Goal: Task Accomplishment & Management: Use online tool/utility

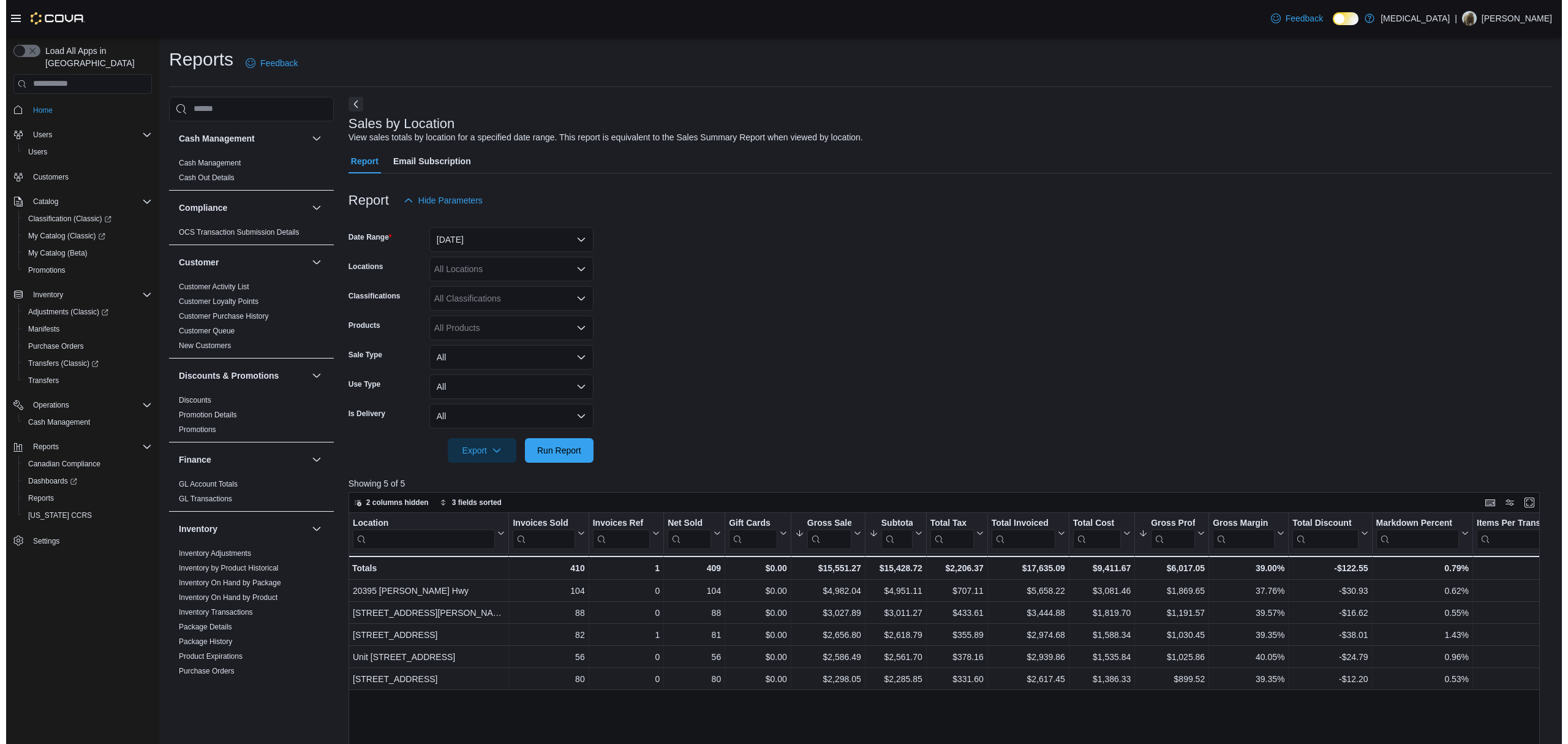
scroll to position [365, 0]
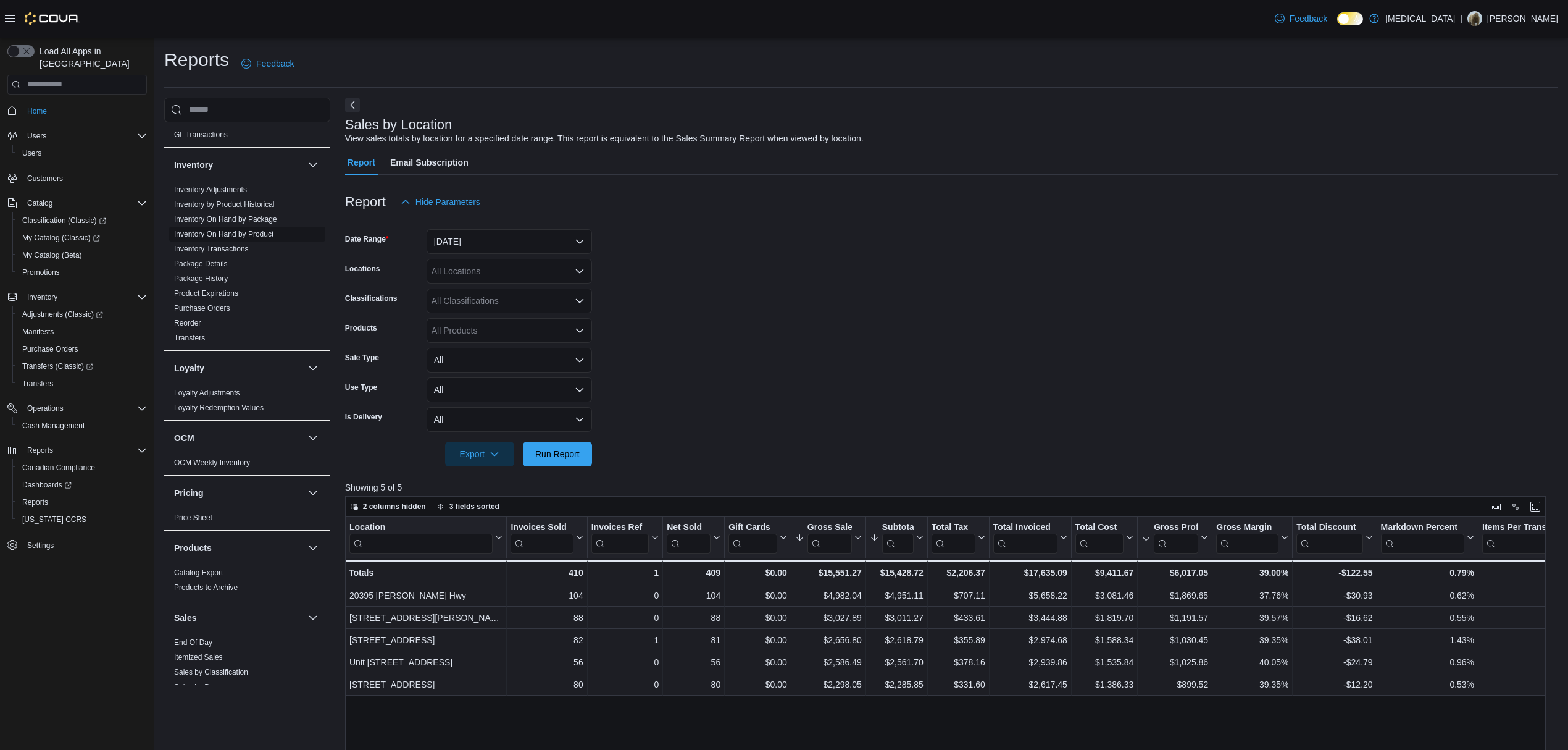
click at [228, 230] on span "Inventory On Hand by Product" at bounding box center [247, 234] width 156 height 15
click at [228, 230] on span "Inventory On Hand by Product" at bounding box center [223, 234] width 99 height 10
click at [228, 232] on link "Inventory On Hand by Product" at bounding box center [223, 234] width 99 height 9
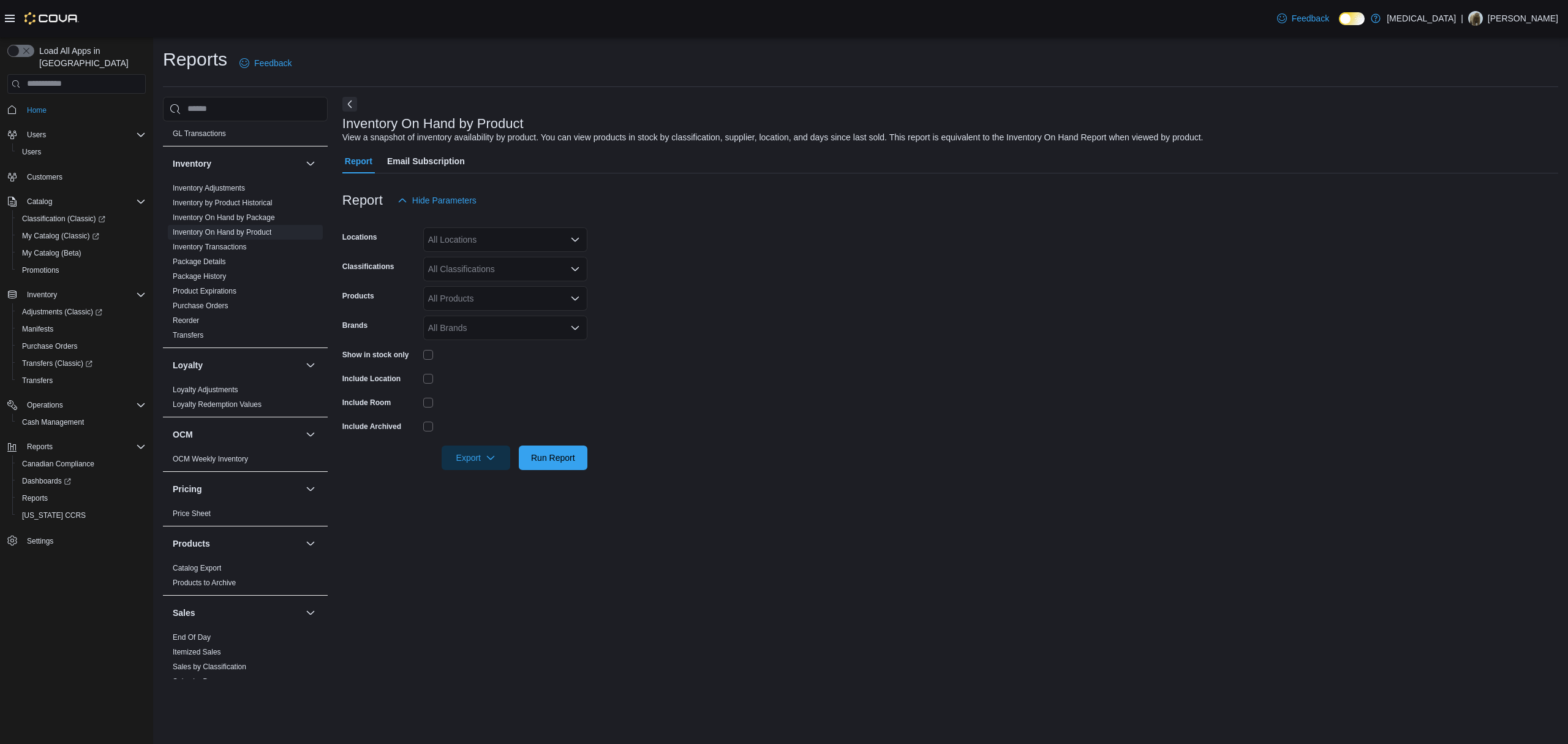
click at [489, 235] on div "All Locations" at bounding box center [505, 239] width 164 height 25
click at [532, 309] on div "[STREET_ADDRESS]" at bounding box center [505, 313] width 150 height 12
drag, startPoint x: 679, startPoint y: 293, endPoint x: 566, endPoint y: 284, distance: 113.4
click at [676, 293] on form "Locations [STREET_ADDRESS] Selected. [STREET_ADDRESS] Press Backspace to delete…" at bounding box center [950, 340] width 1216 height 257
click at [525, 268] on div "All Classifications" at bounding box center [505, 269] width 164 height 25
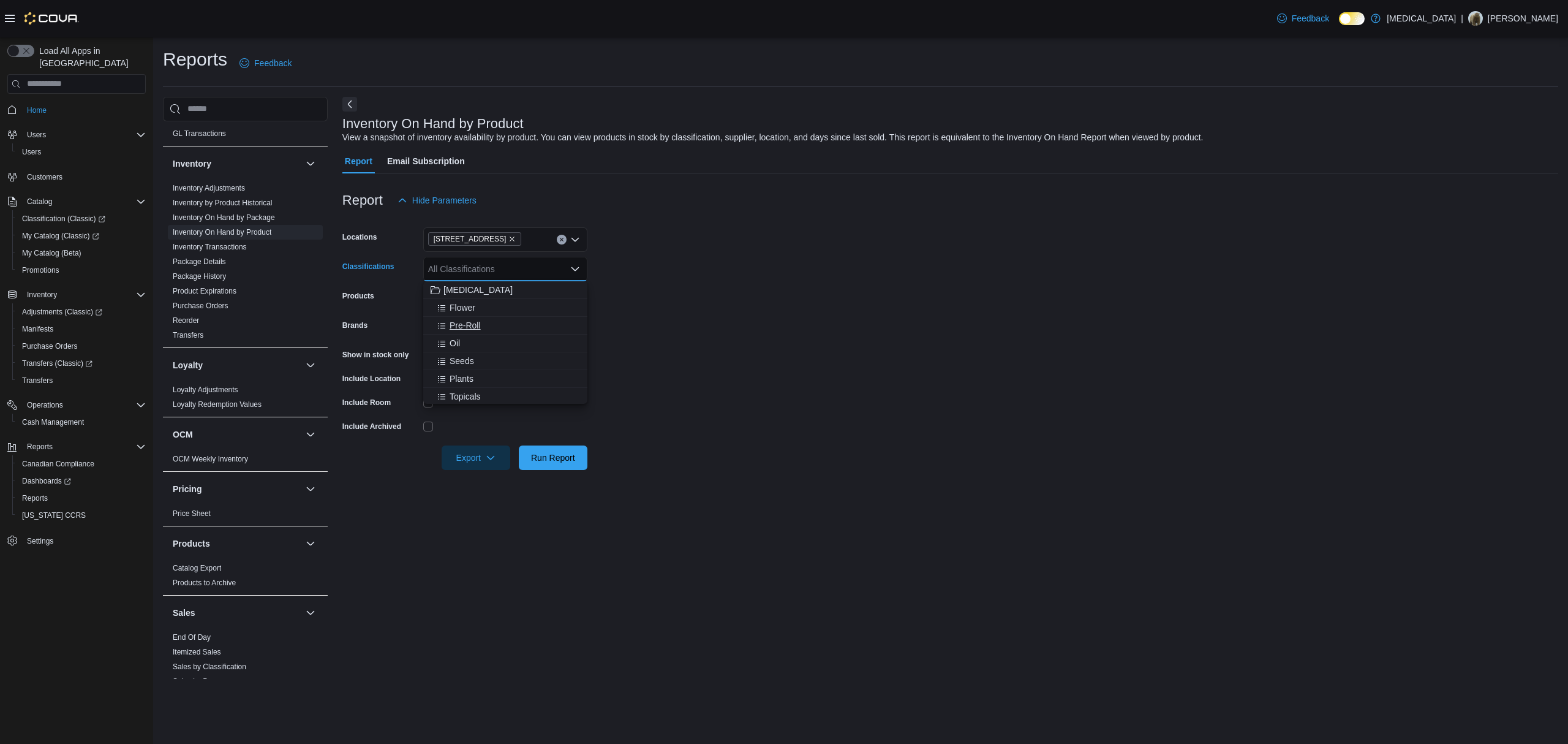
click at [513, 323] on div "Pre-Roll" at bounding box center [505, 325] width 150 height 12
drag, startPoint x: 767, startPoint y: 308, endPoint x: 491, endPoint y: 343, distance: 278.2
click at [763, 308] on form "Locations [STREET_ADDRESS] Classifications Pre-Roll Products All Products Brand…" at bounding box center [950, 340] width 1216 height 257
click at [422, 354] on div "Show in stock only" at bounding box center [464, 354] width 245 height 19
drag, startPoint x: 886, startPoint y: 377, endPoint x: 576, endPoint y: 453, distance: 319.2
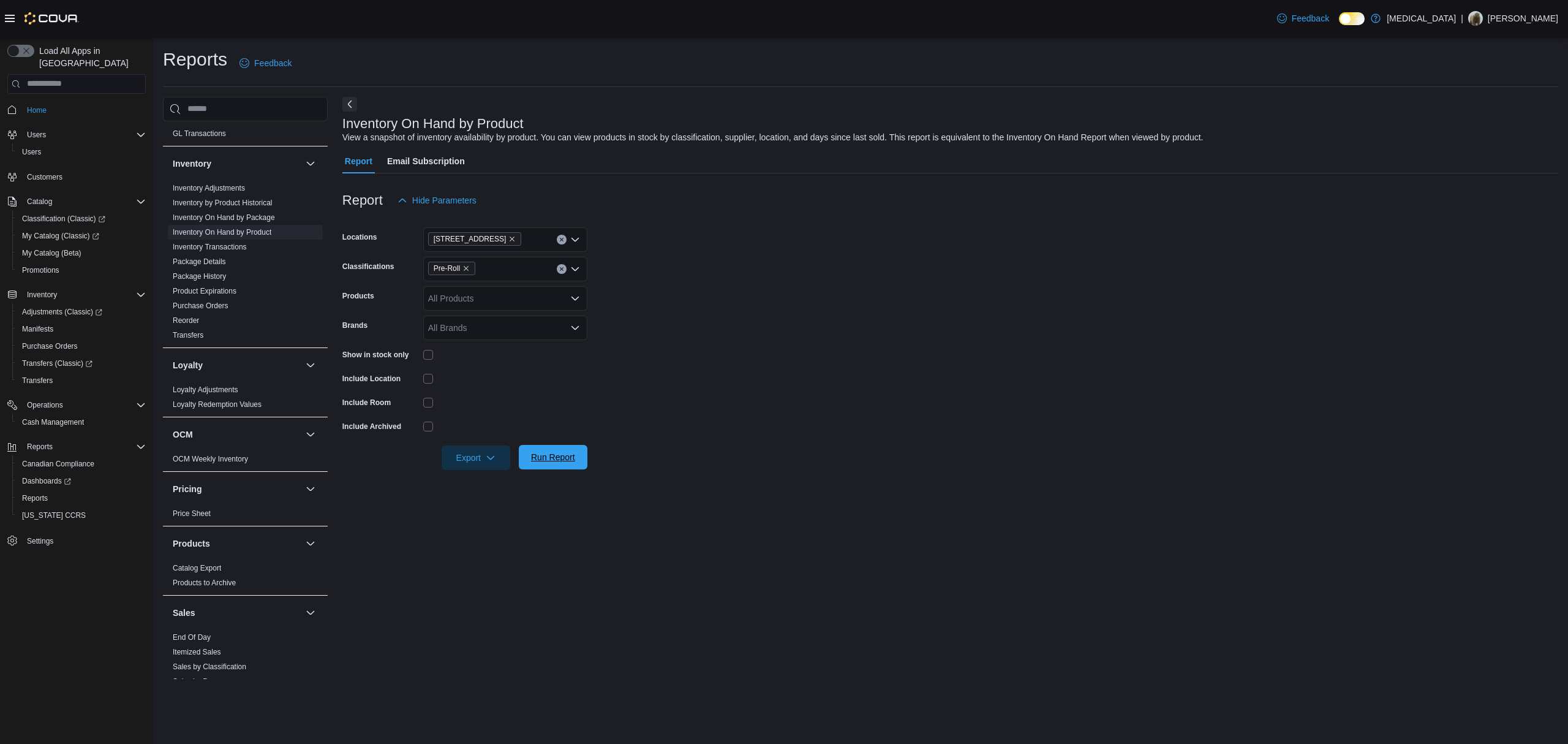
click at [885, 381] on form "Locations [STREET_ADDRESS] Classifications Pre-Roll Products All Products Brand…" at bounding box center [950, 340] width 1216 height 257
click at [459, 456] on span "Export" at bounding box center [476, 456] width 54 height 25
click at [470, 478] on span "Export to Excel" at bounding box center [478, 482] width 56 height 10
click at [1064, 426] on form "Locations [STREET_ADDRESS] Classifications Pre-Roll Products All Products Brand…" at bounding box center [950, 340] width 1216 height 257
click at [60, 231] on span "My Catalog (Classic)" at bounding box center [60, 236] width 77 height 10
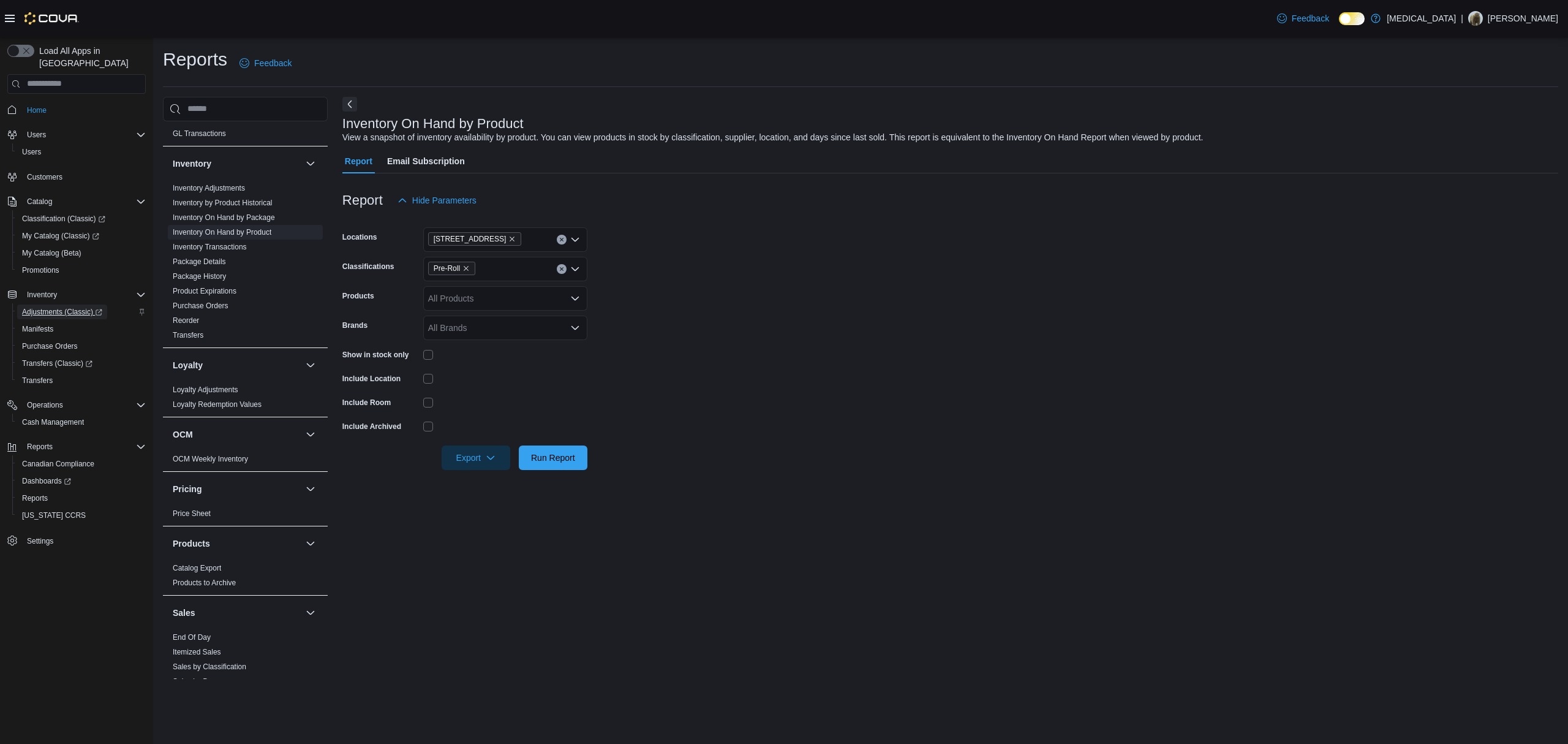
click at [48, 307] on span "Adjustments (Classic)" at bounding box center [61, 311] width 80 height 10
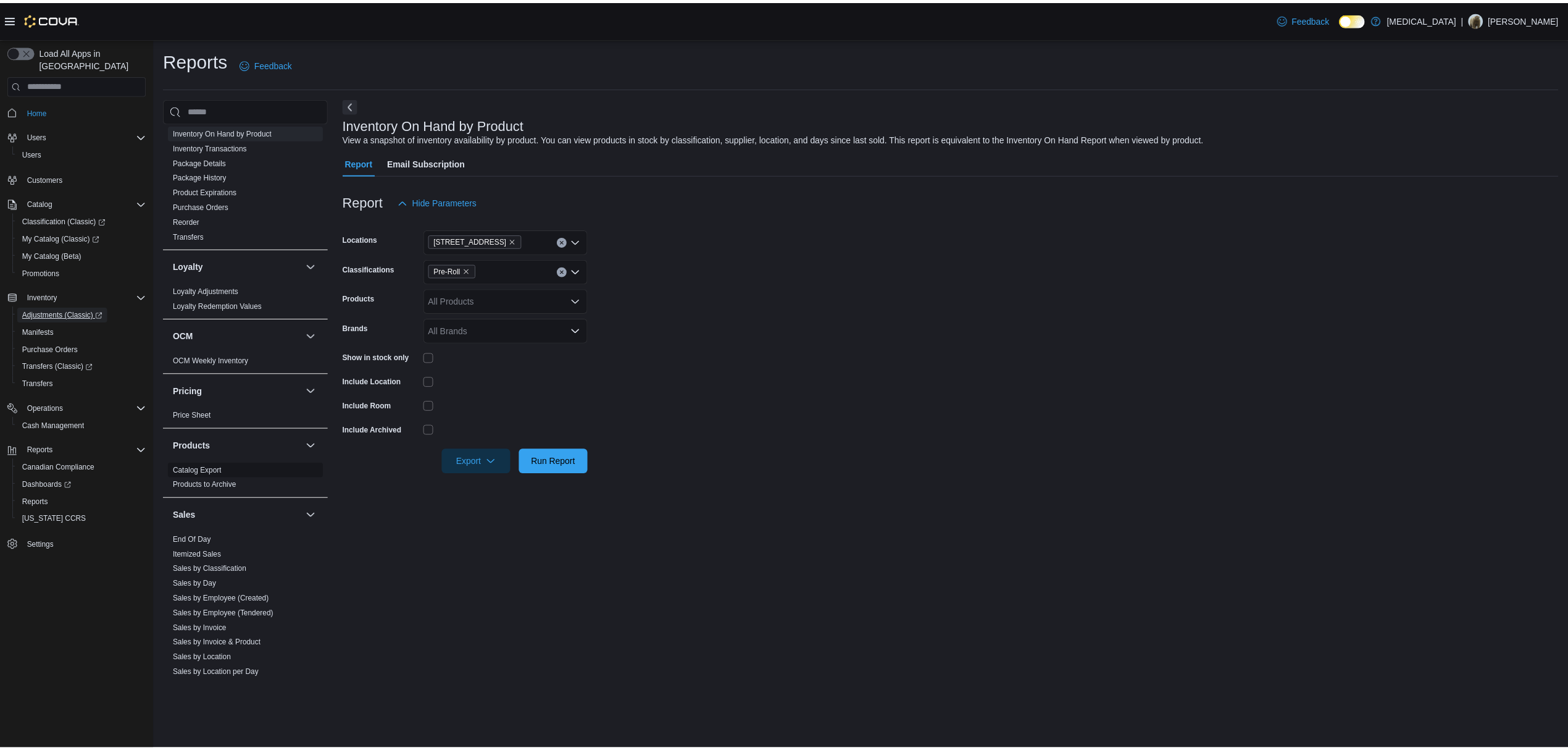
scroll to position [615, 0]
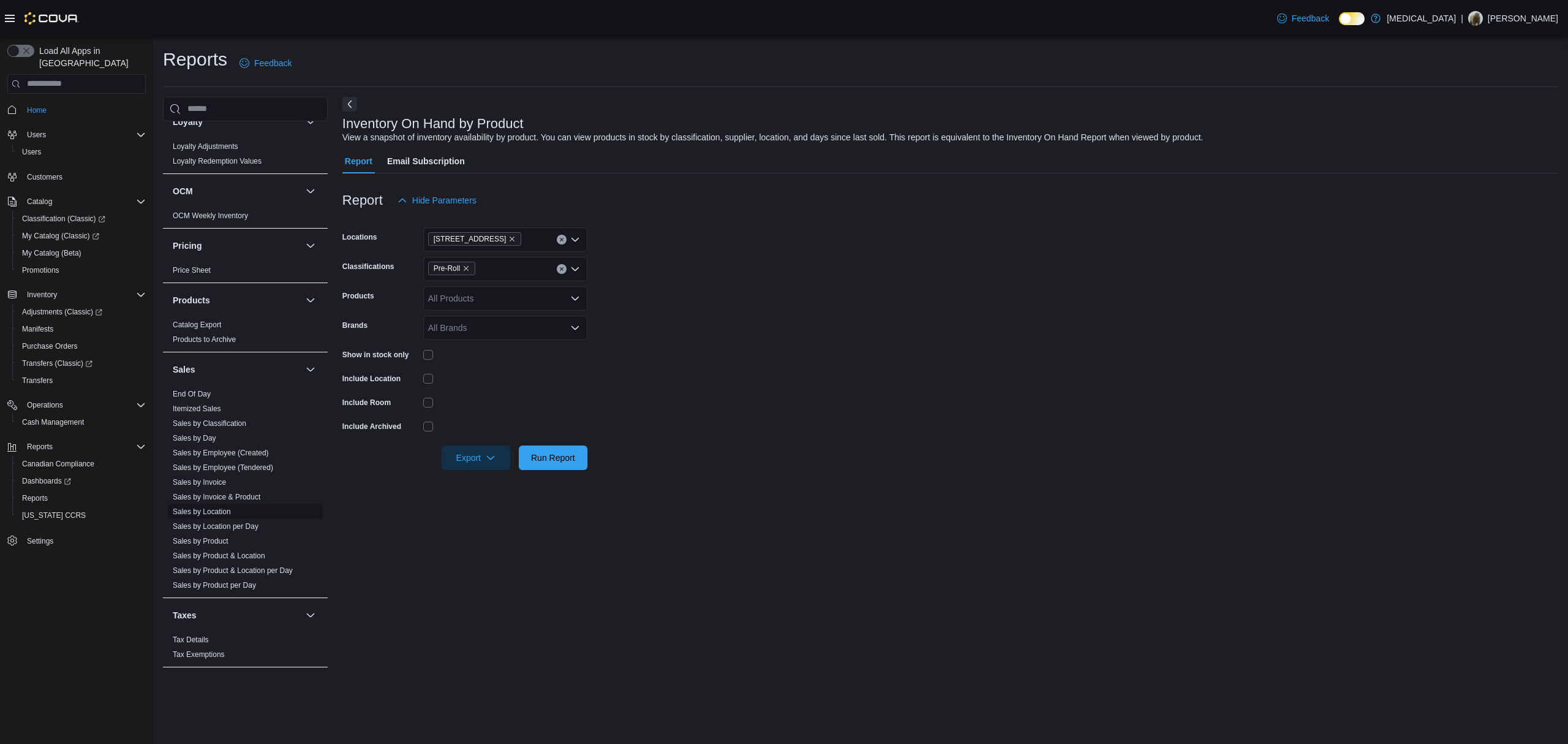
click at [214, 516] on span "Sales by Location" at bounding box center [201, 512] width 59 height 10
click at [213, 507] on span "Sales by Location" at bounding box center [201, 512] width 59 height 10
click at [213, 512] on link "Sales by Location" at bounding box center [201, 511] width 59 height 9
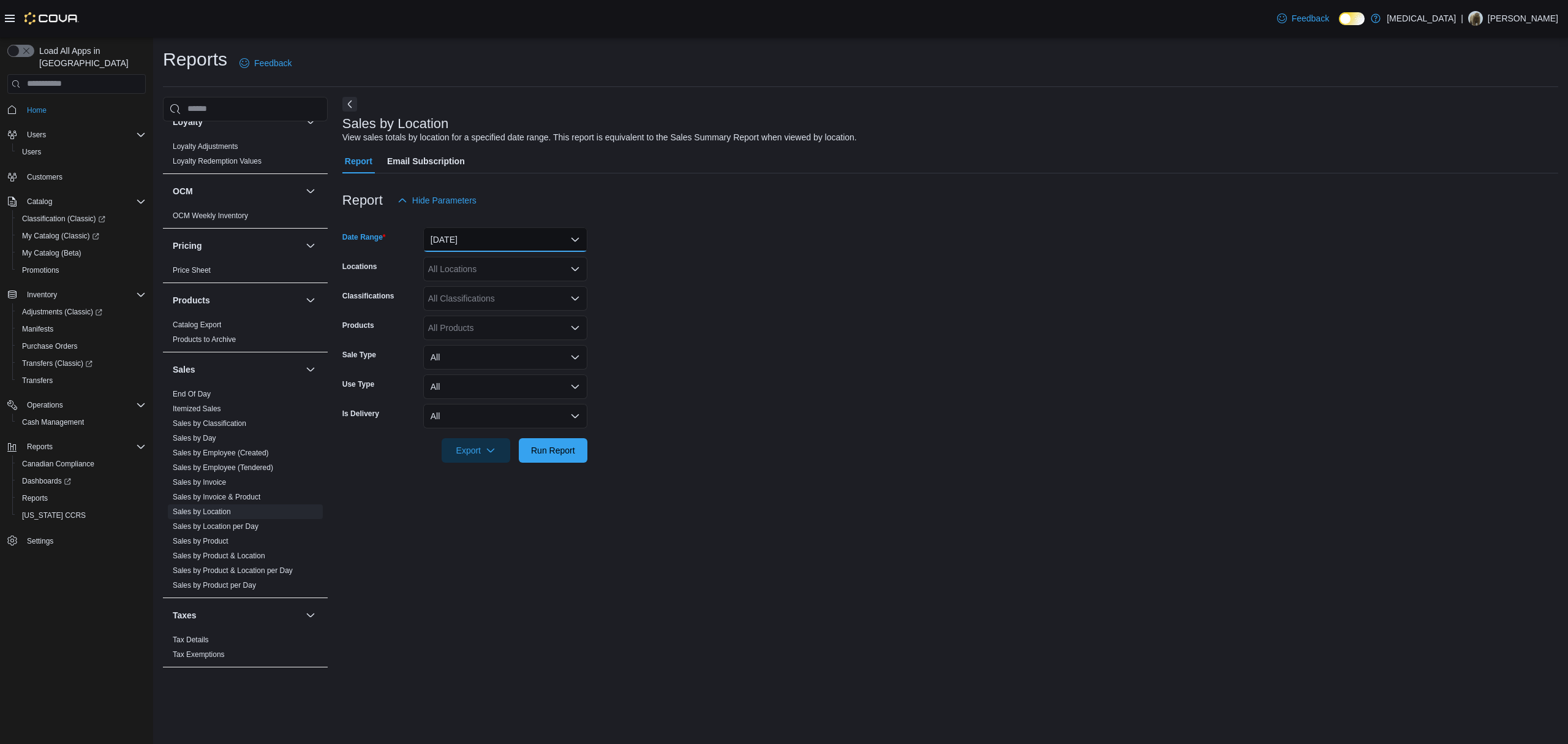
click at [478, 244] on button "[DATE]" at bounding box center [505, 239] width 164 height 25
click at [484, 286] on span "[DATE]" at bounding box center [512, 288] width 140 height 15
click at [713, 288] on form "Date Range [DATE] Locations All Locations Classifications All Classifications P…" at bounding box center [950, 337] width 1216 height 250
click at [561, 457] on span "Run Report" at bounding box center [552, 449] width 54 height 25
